Goal: Task Accomplishment & Management: Manage account settings

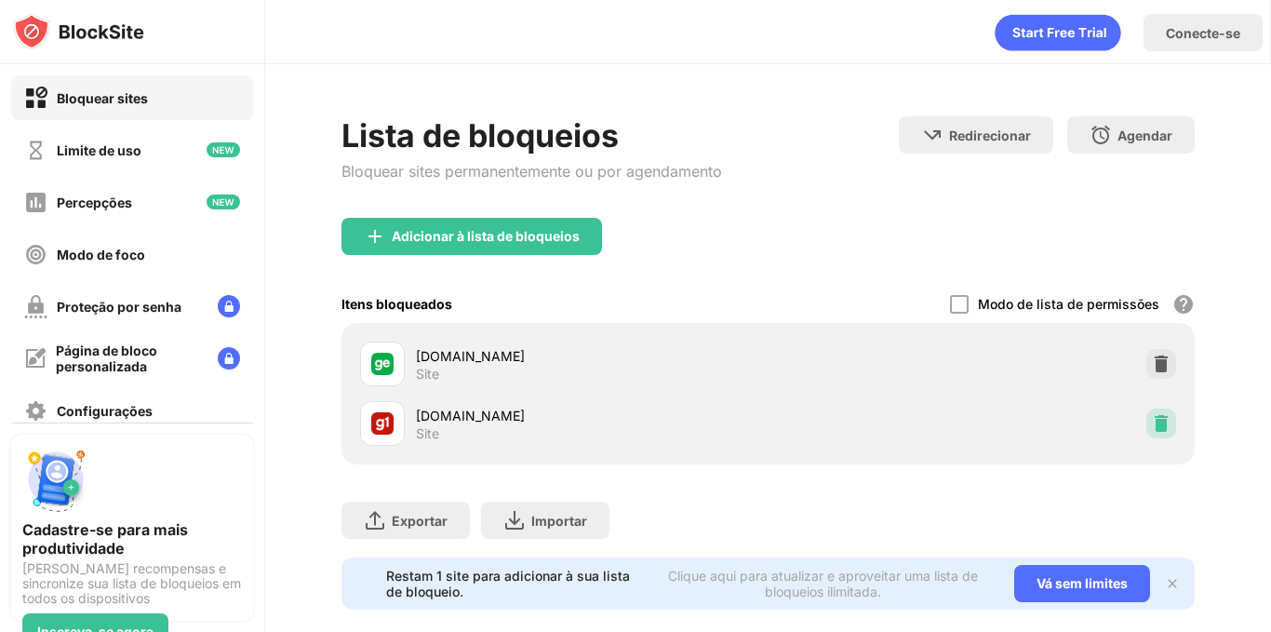
click at [1151, 416] on img at bounding box center [1160, 423] width 19 height 19
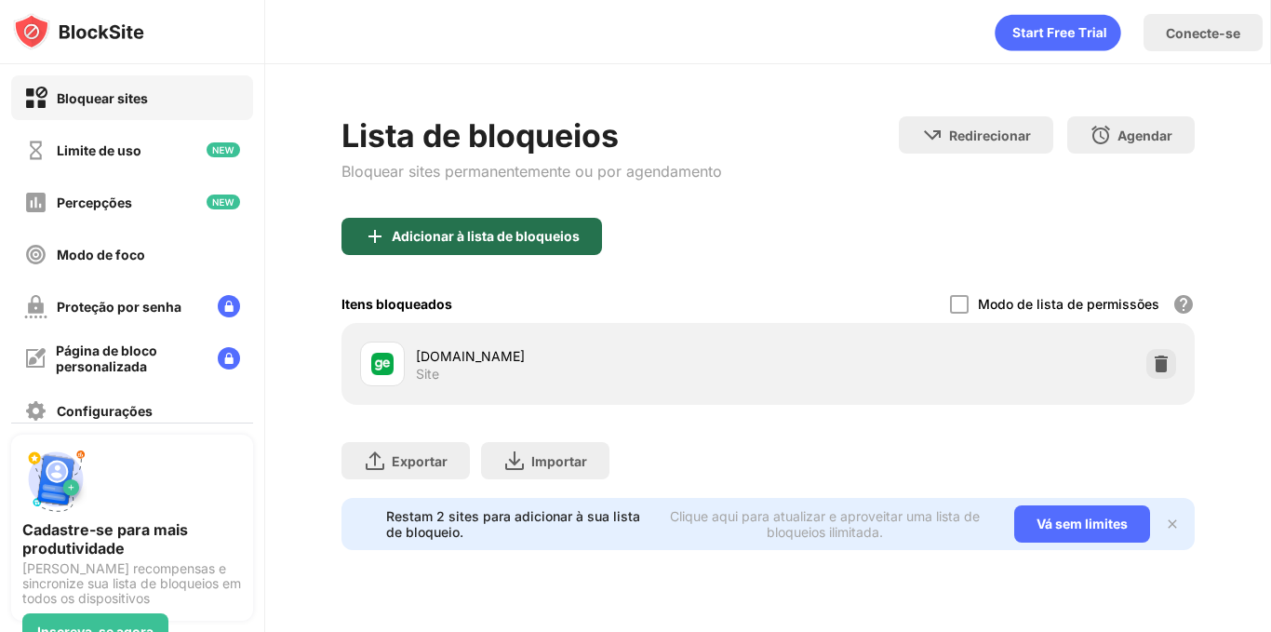
click at [484, 224] on div "Adicionar à lista de bloqueios" at bounding box center [471, 236] width 260 height 37
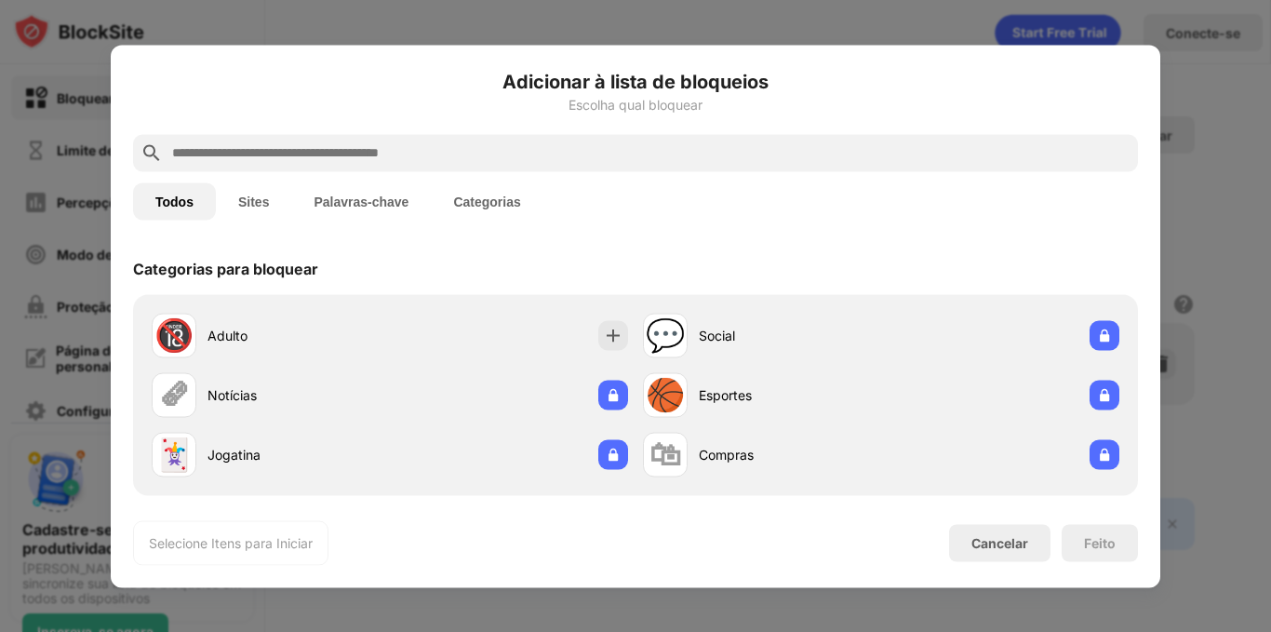
click at [459, 155] on input "text" at bounding box center [650, 152] width 960 height 22
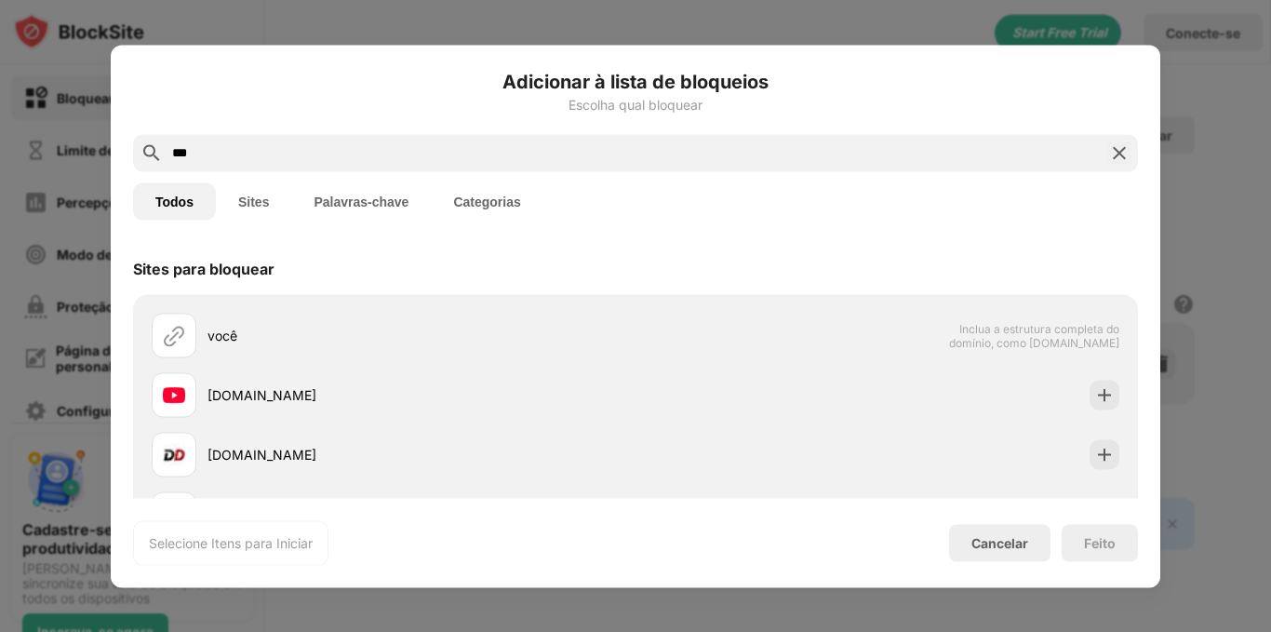
type input "***"
click at [258, 191] on button "Sites" at bounding box center [253, 200] width 75 height 37
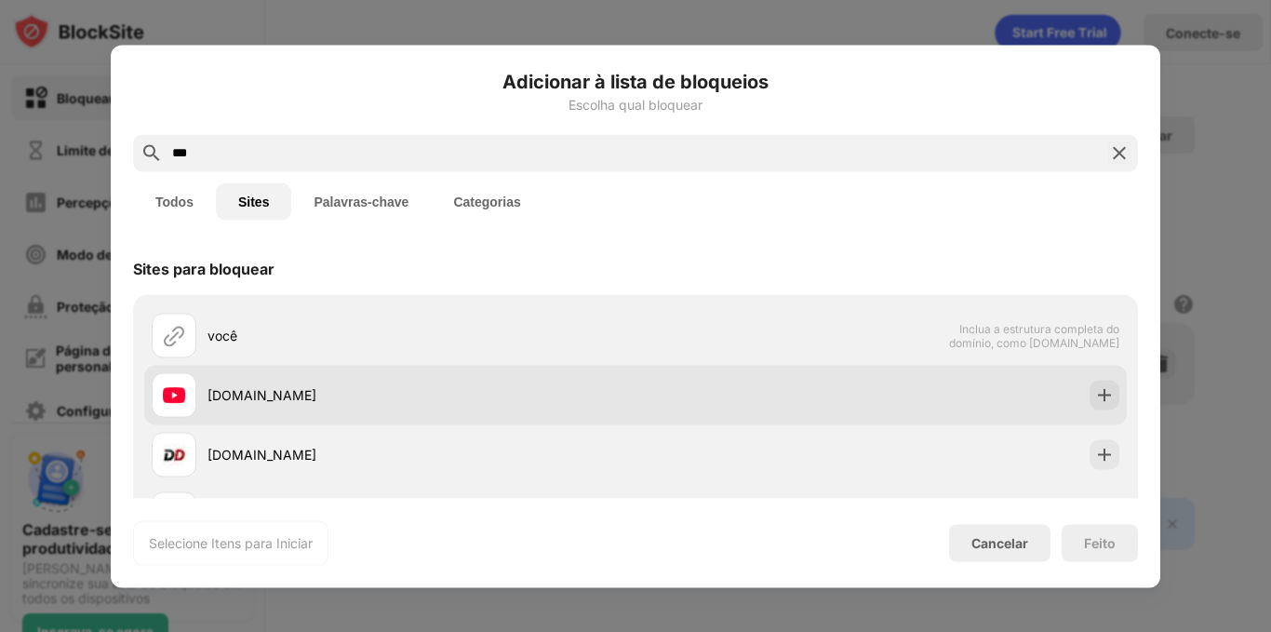
click at [268, 392] on font "youtube.com" at bounding box center [261, 395] width 109 height 16
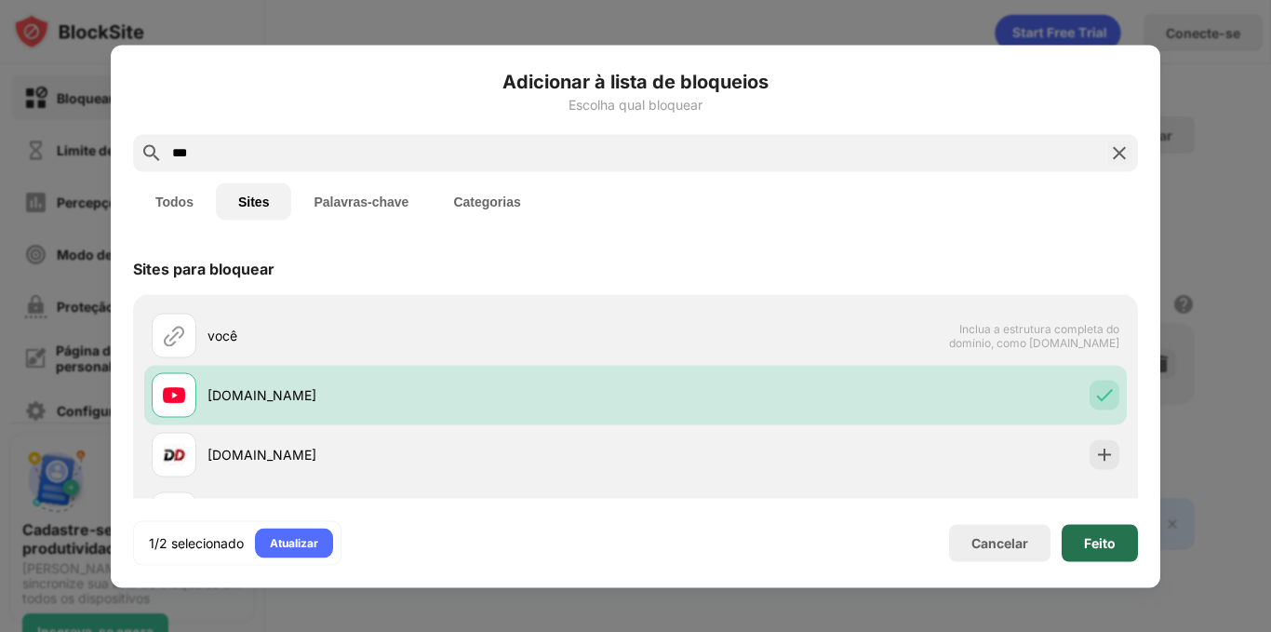
click at [1085, 538] on font "Feito" at bounding box center [1100, 542] width 32 height 16
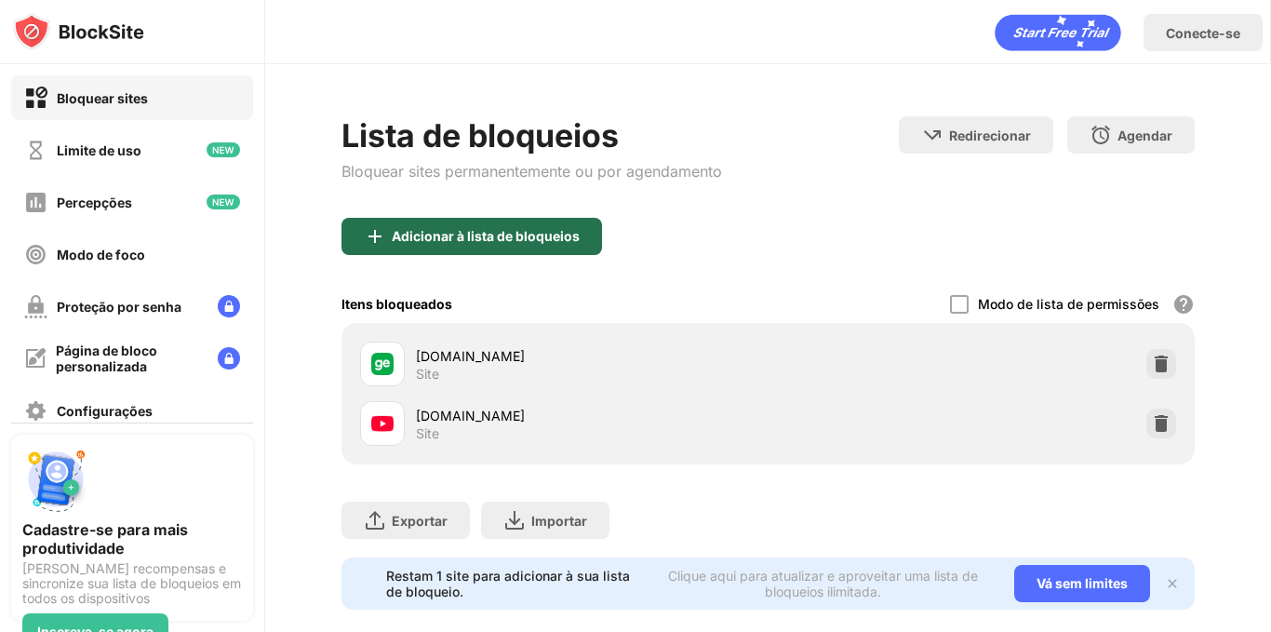
click at [532, 243] on font "Adicionar à lista de bloqueios" at bounding box center [486, 236] width 188 height 16
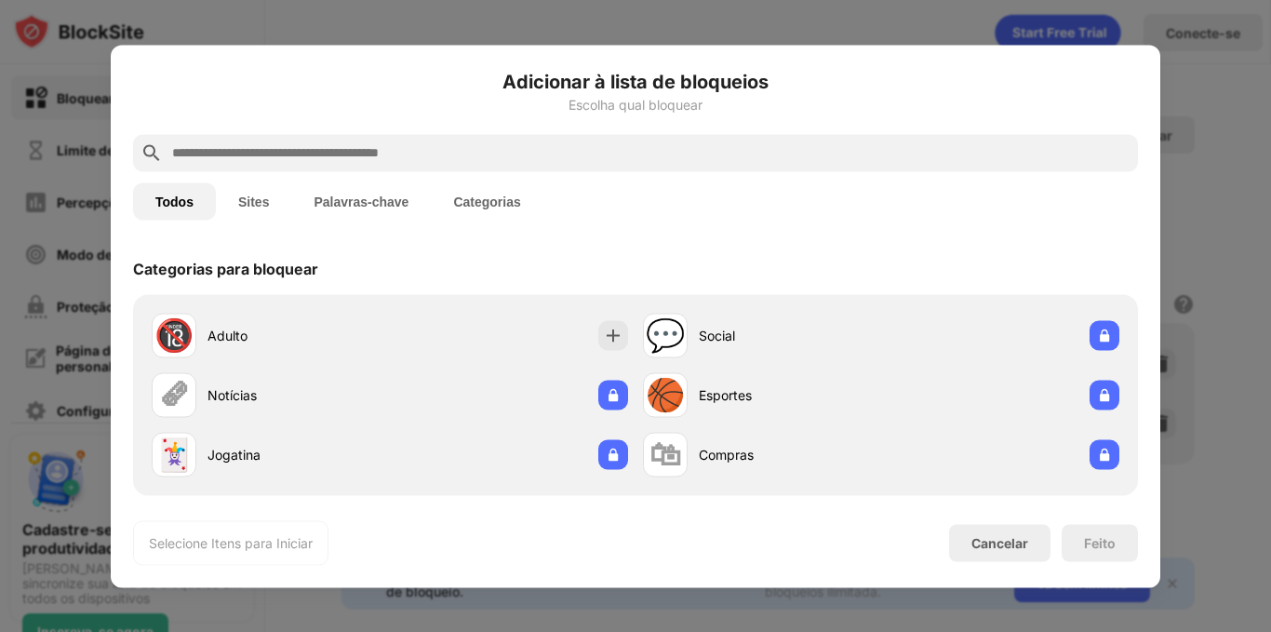
click at [278, 206] on button "Sites" at bounding box center [253, 200] width 75 height 37
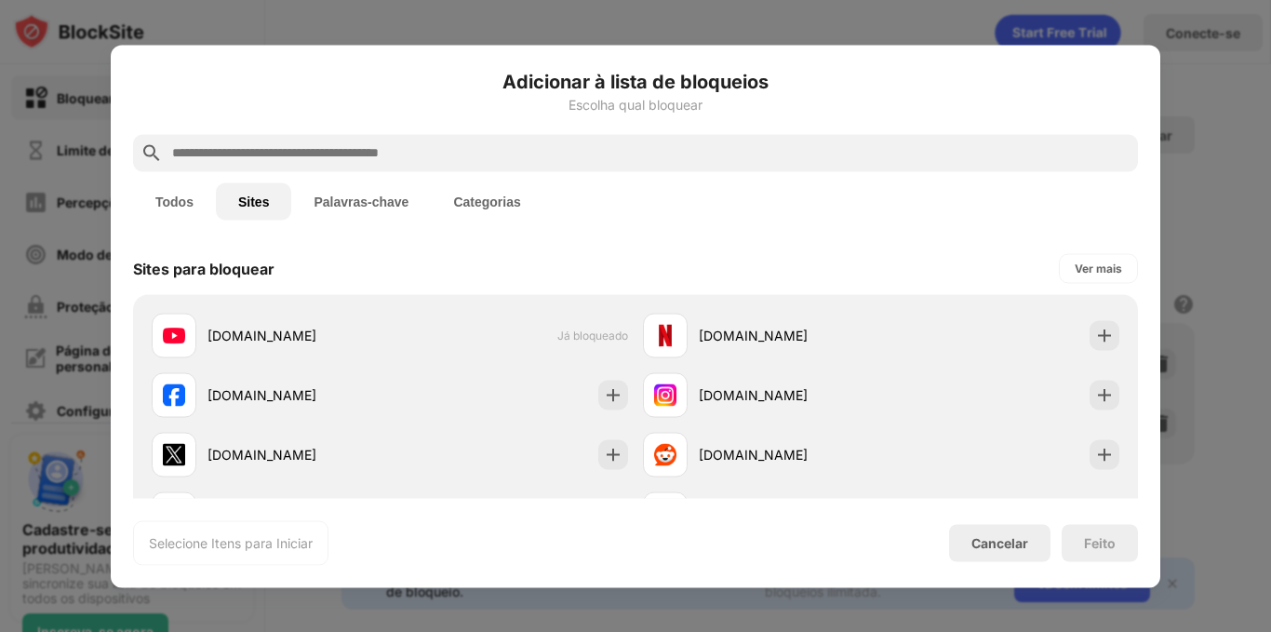
click at [365, 208] on button "Palavras-chave" at bounding box center [361, 200] width 140 height 37
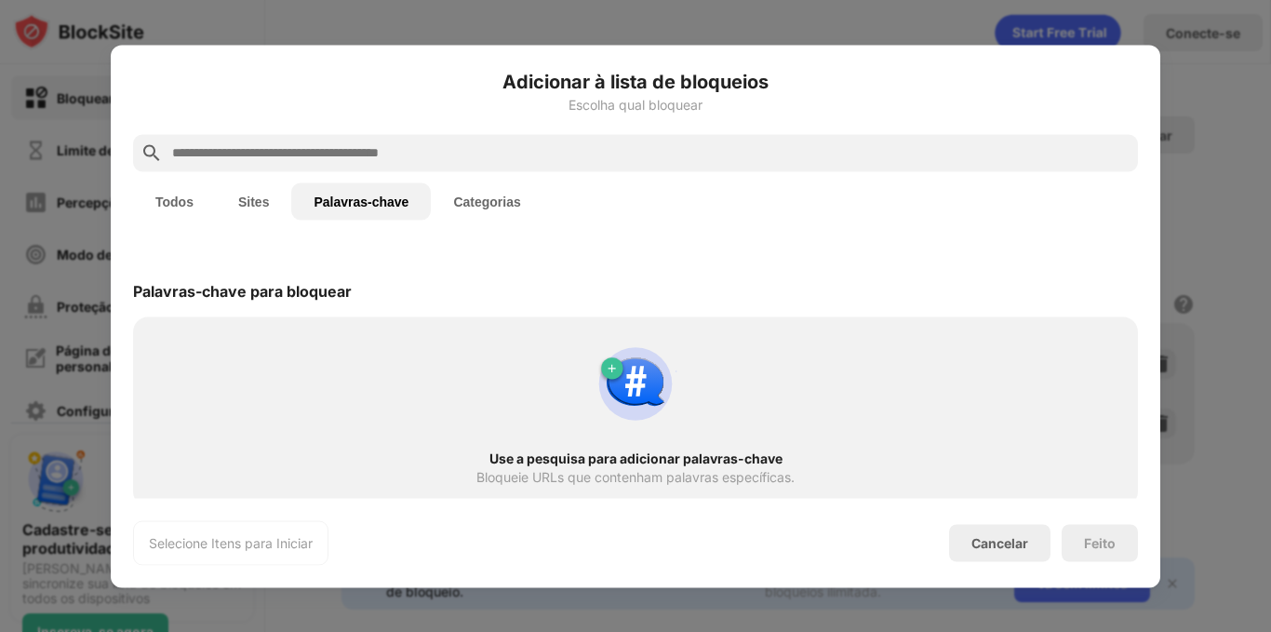
click at [369, 157] on input "text" at bounding box center [650, 152] width 960 height 22
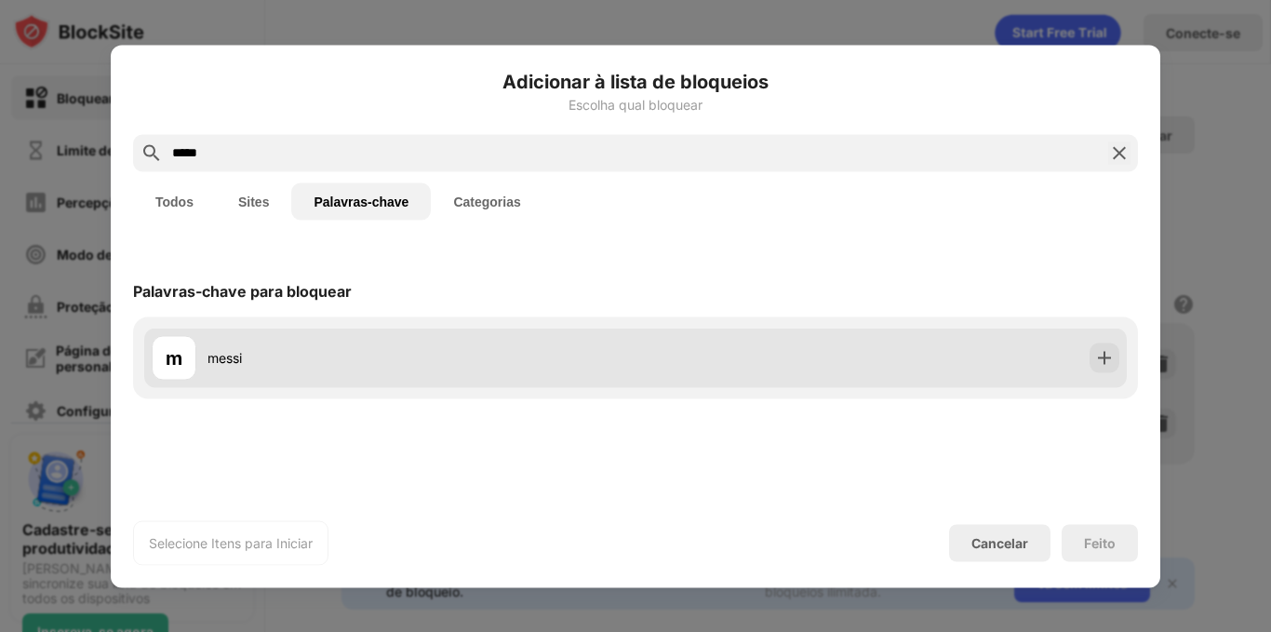
type input "*****"
click at [397, 366] on div "messi" at bounding box center [421, 358] width 428 height 20
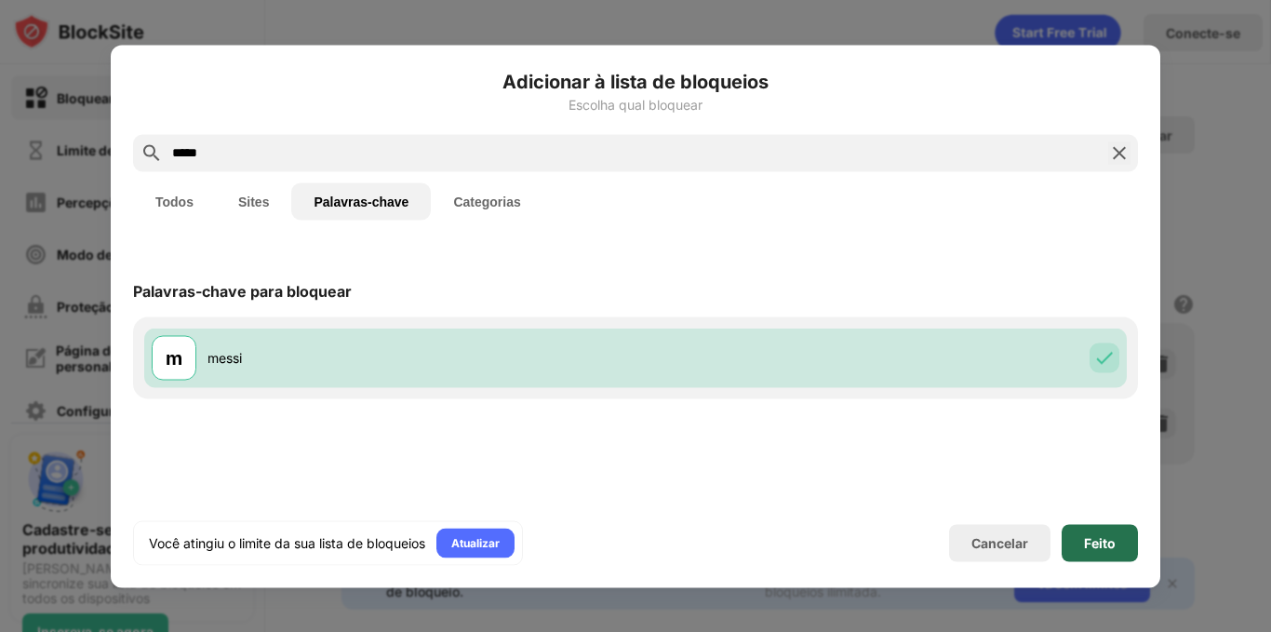
click at [1088, 542] on font "Feito" at bounding box center [1100, 542] width 32 height 16
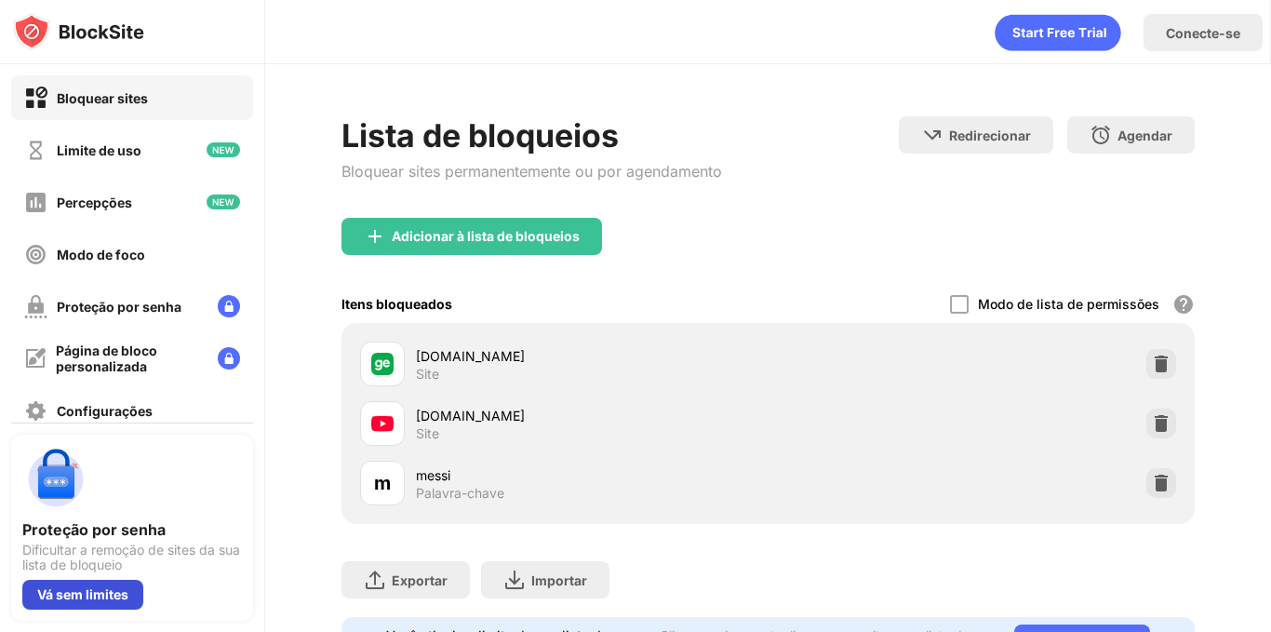
click at [100, 586] on font "Vá sem limites" at bounding box center [82, 594] width 91 height 16
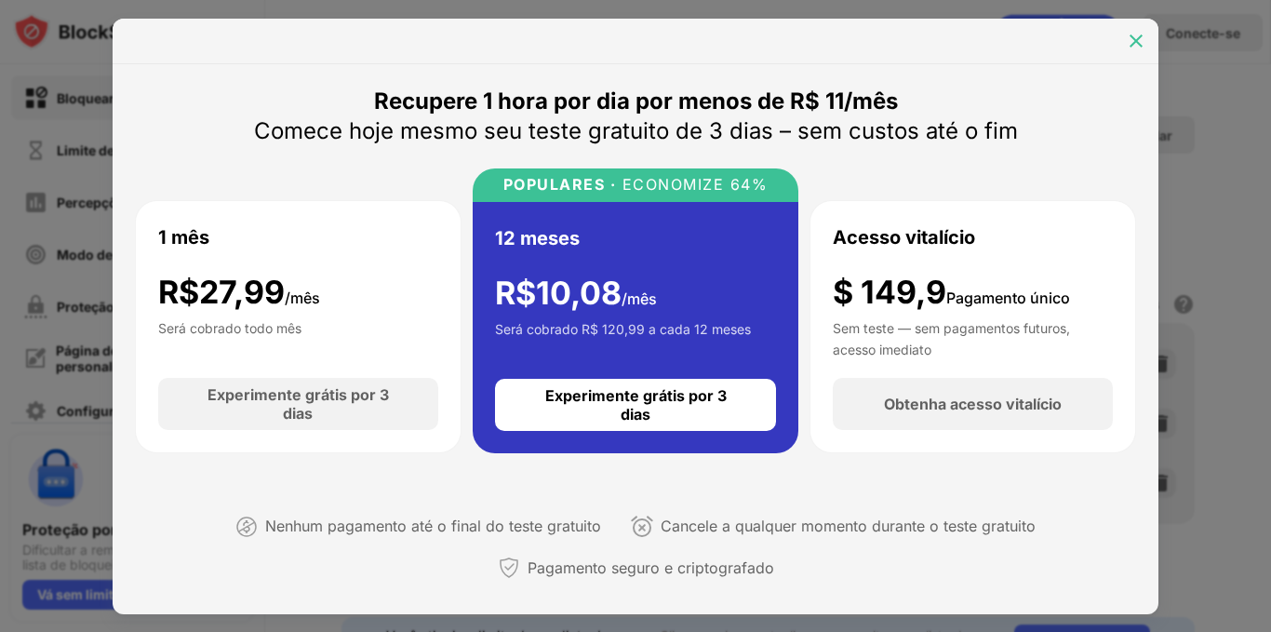
click at [1135, 34] on img at bounding box center [1135, 41] width 19 height 19
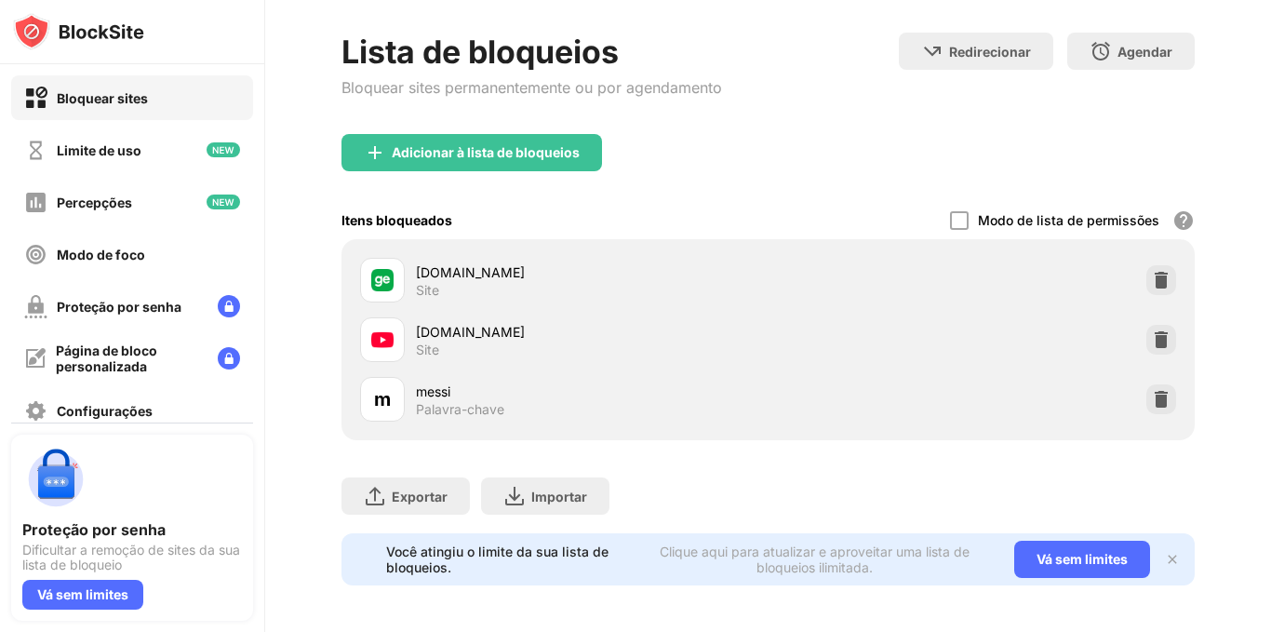
scroll to position [103, 0]
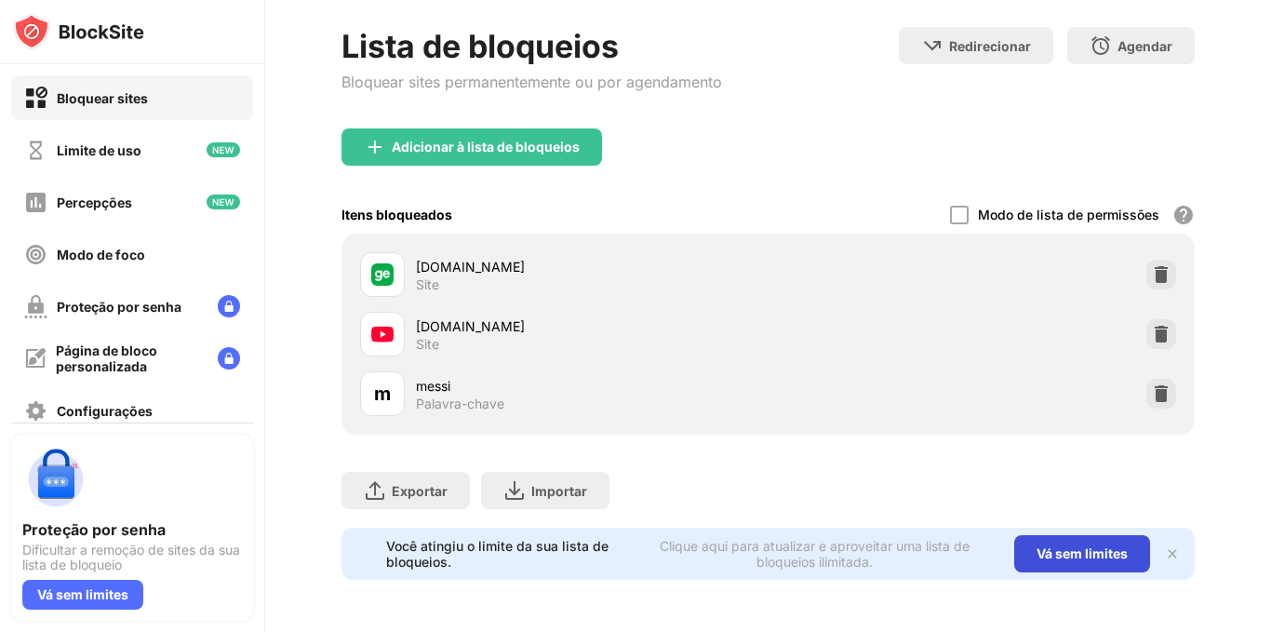
click at [1050, 545] on font "Vá sem limites" at bounding box center [1081, 553] width 91 height 16
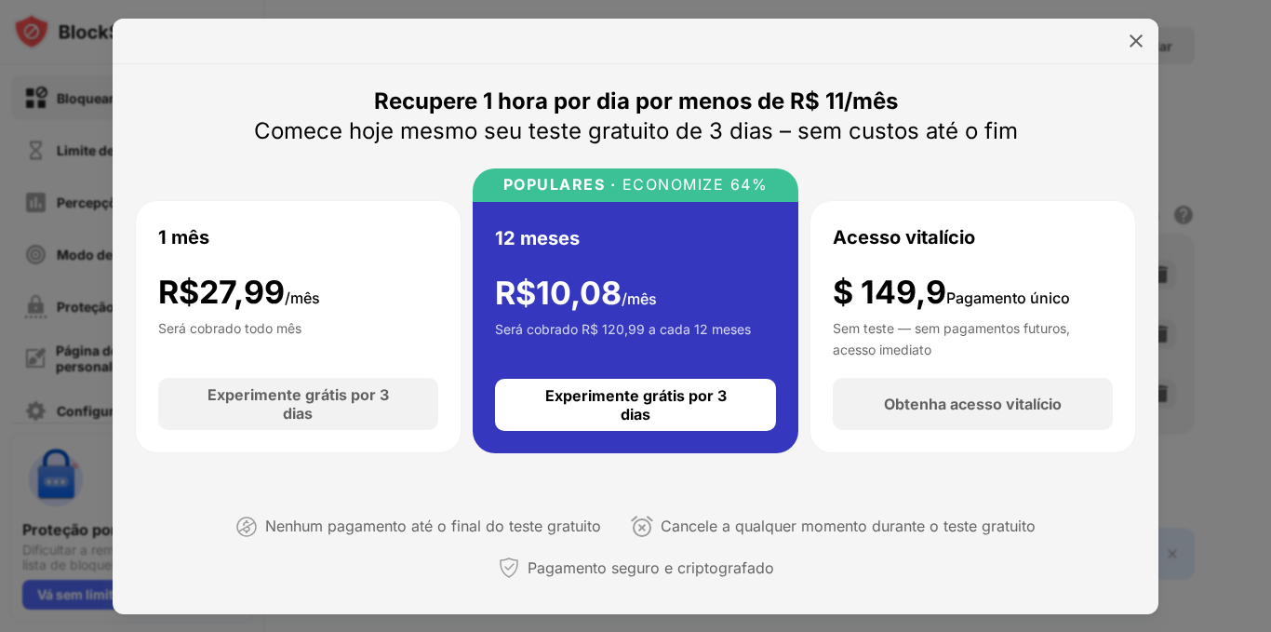
click at [773, 518] on font "Cancele a qualquer momento durante o teste gratuito" at bounding box center [847, 525] width 375 height 19
click at [1133, 37] on img at bounding box center [1135, 41] width 19 height 19
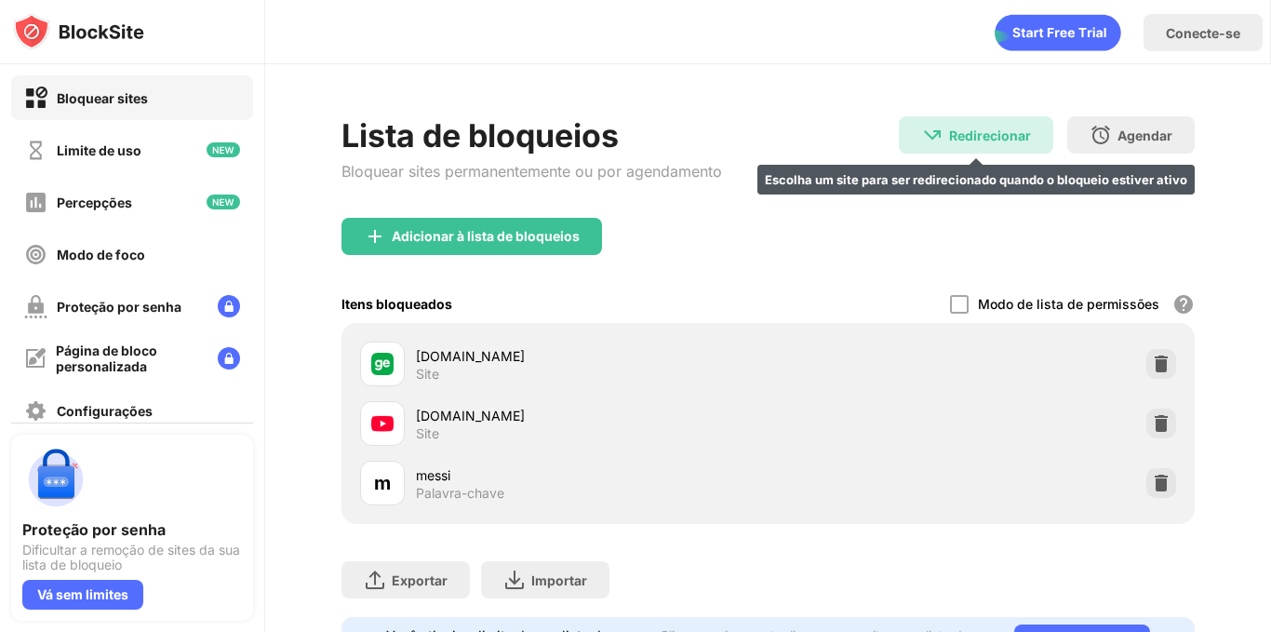
click at [950, 127] on font "Redirecionar" at bounding box center [990, 135] width 82 height 16
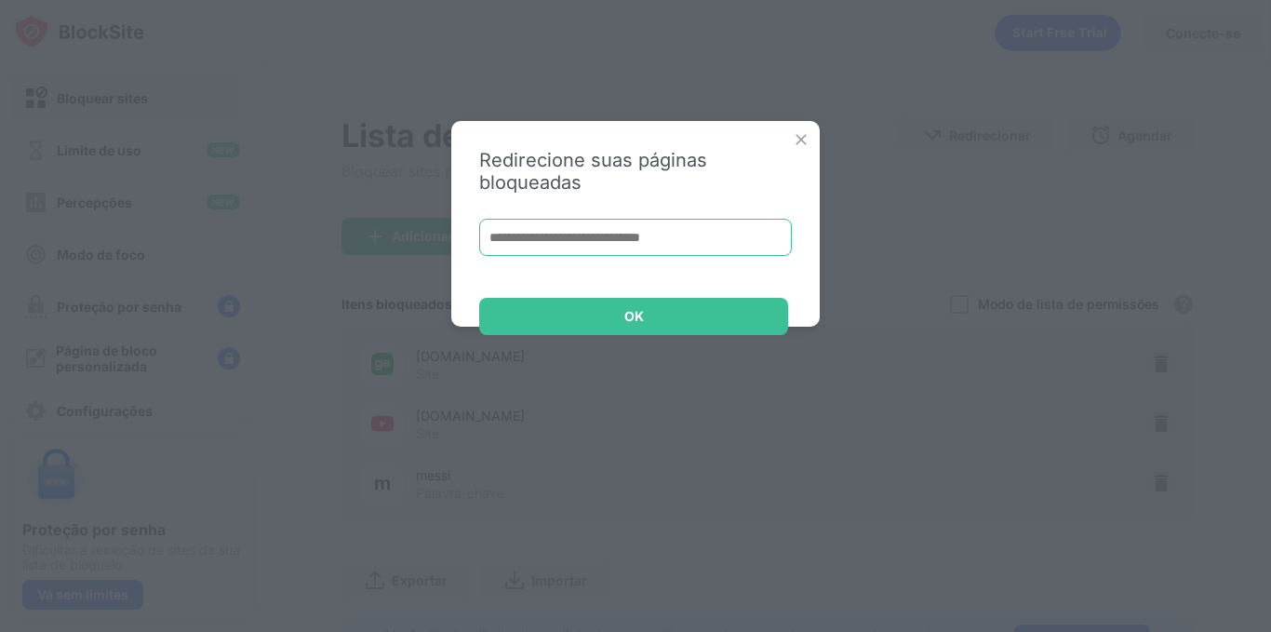
click at [694, 241] on input at bounding box center [635, 237] width 313 height 37
click at [802, 135] on img at bounding box center [801, 139] width 19 height 19
